Goal: Task Accomplishment & Management: Manage account settings

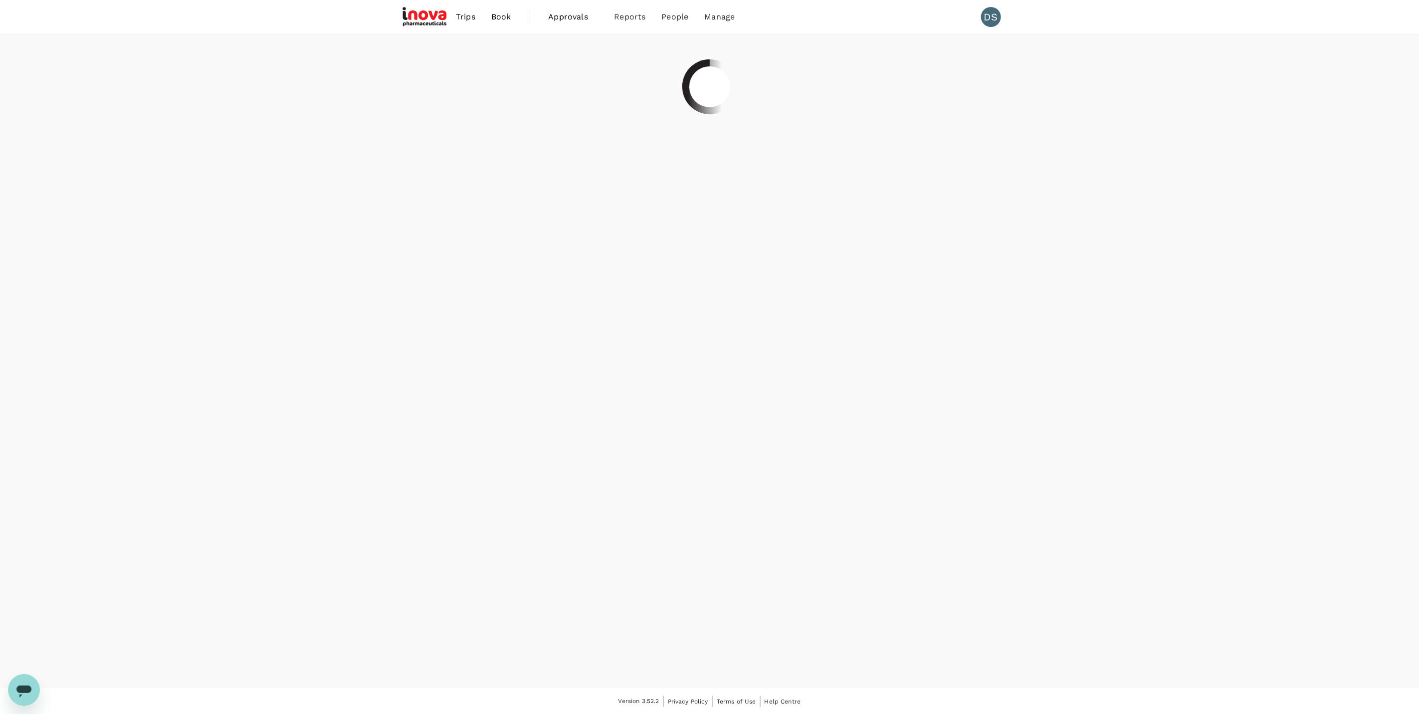
scroll to position [0, 0]
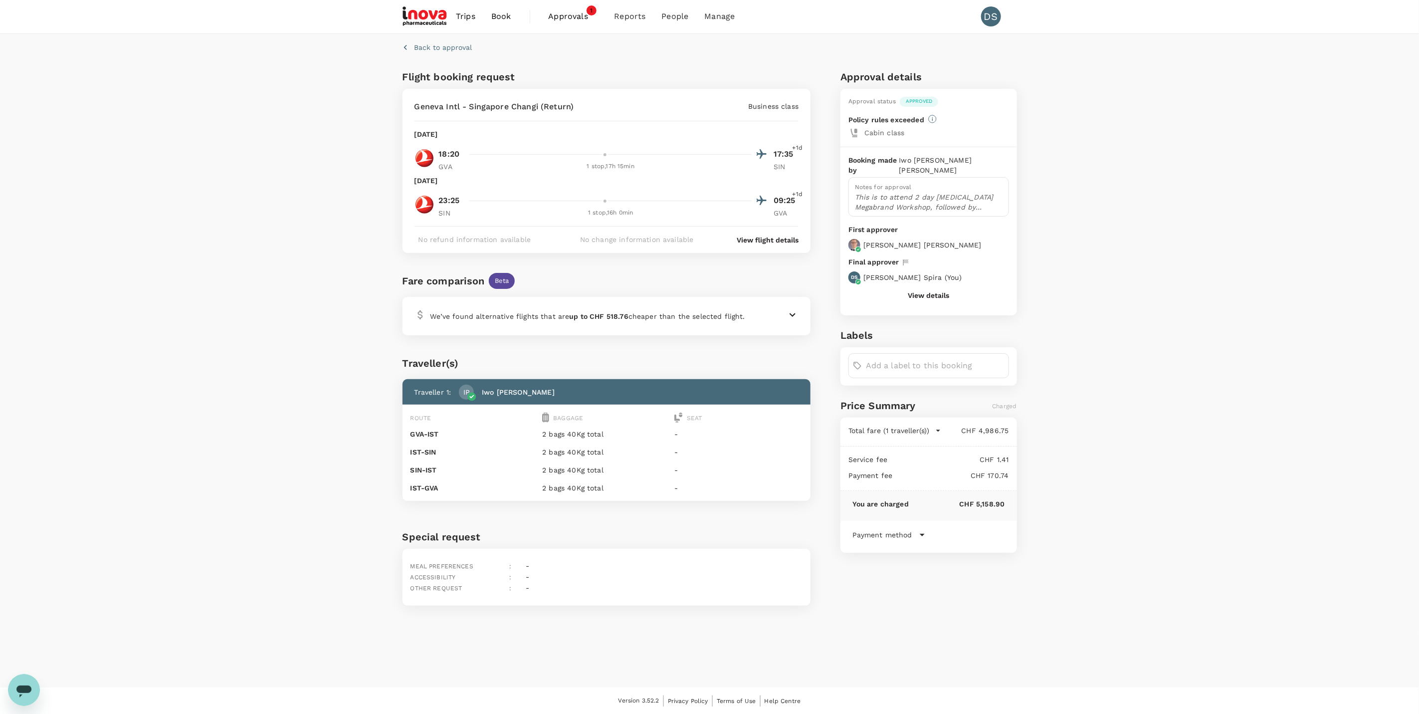
click at [555, 15] on span "Approvals" at bounding box center [573, 16] width 50 height 12
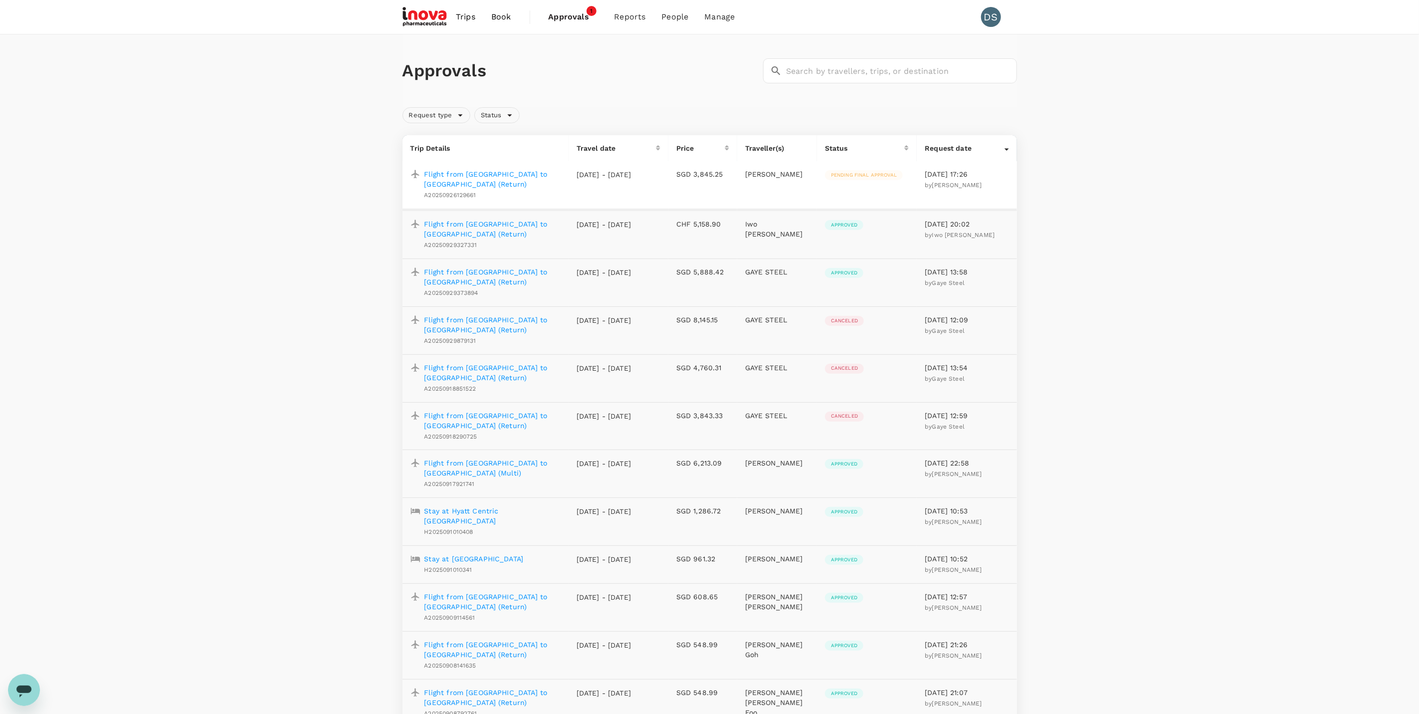
click at [543, 180] on p "Flight from [GEOGRAPHIC_DATA] to [GEOGRAPHIC_DATA] (Return)" at bounding box center [492, 179] width 136 height 20
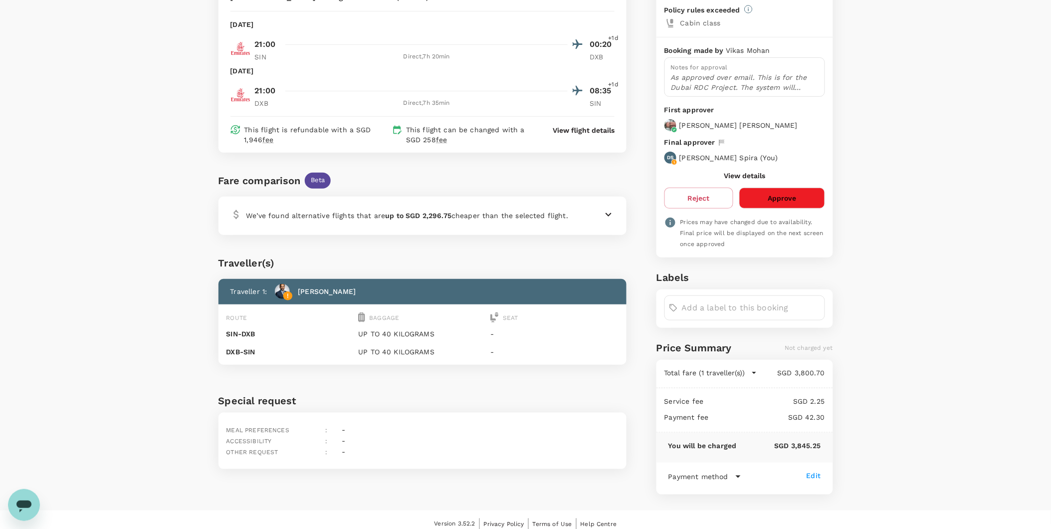
scroll to position [111, 0]
click at [794, 196] on button "Approve" at bounding box center [781, 197] width 85 height 21
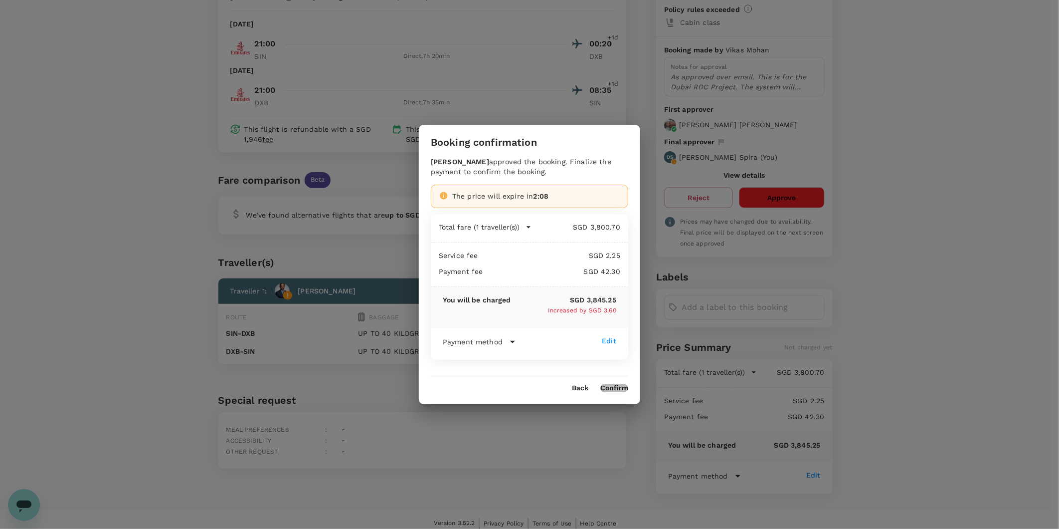
click at [609, 387] on button "Confirm" at bounding box center [614, 388] width 28 height 8
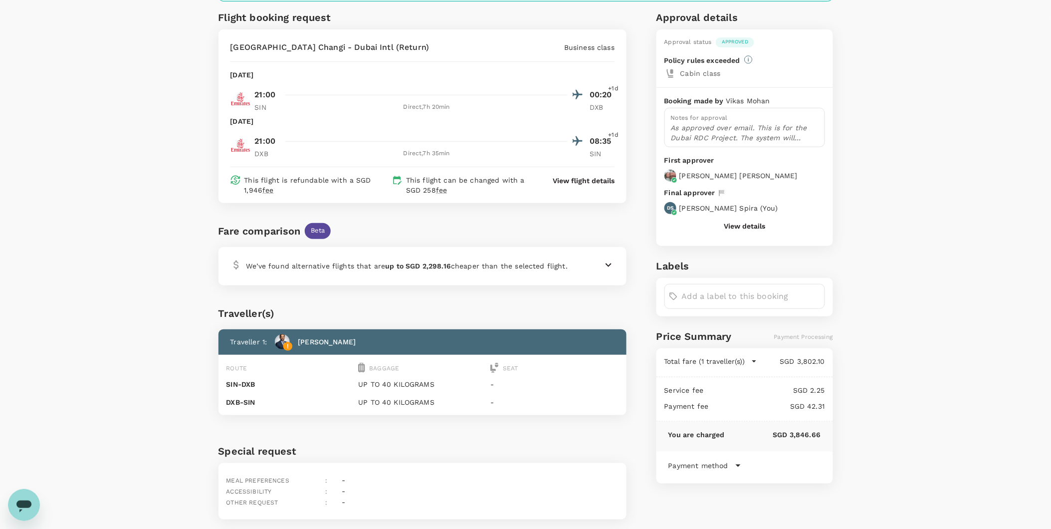
scroll to position [0, 0]
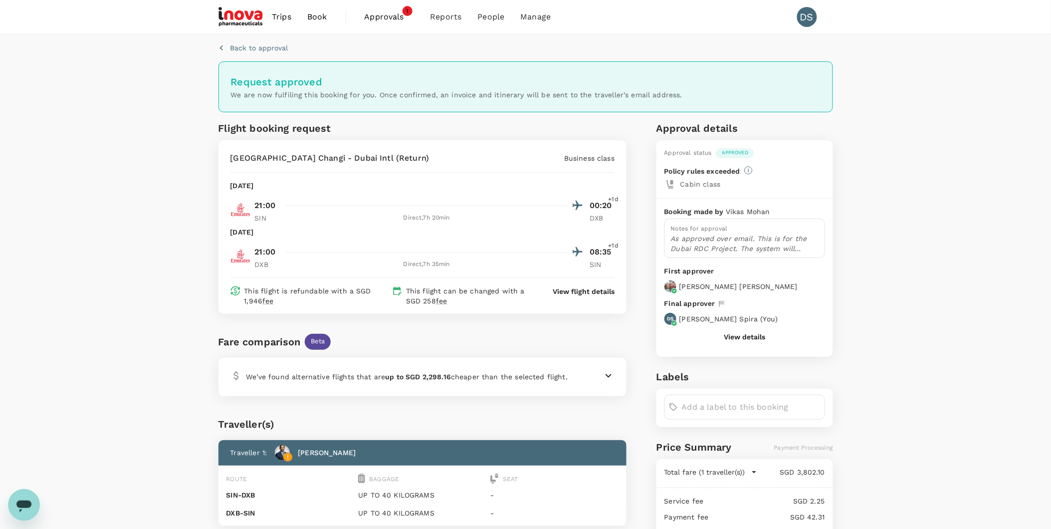
click at [360, 16] on link "Approvals 1" at bounding box center [390, 17] width 66 height 34
